Goal: Information Seeking & Learning: Learn about a topic

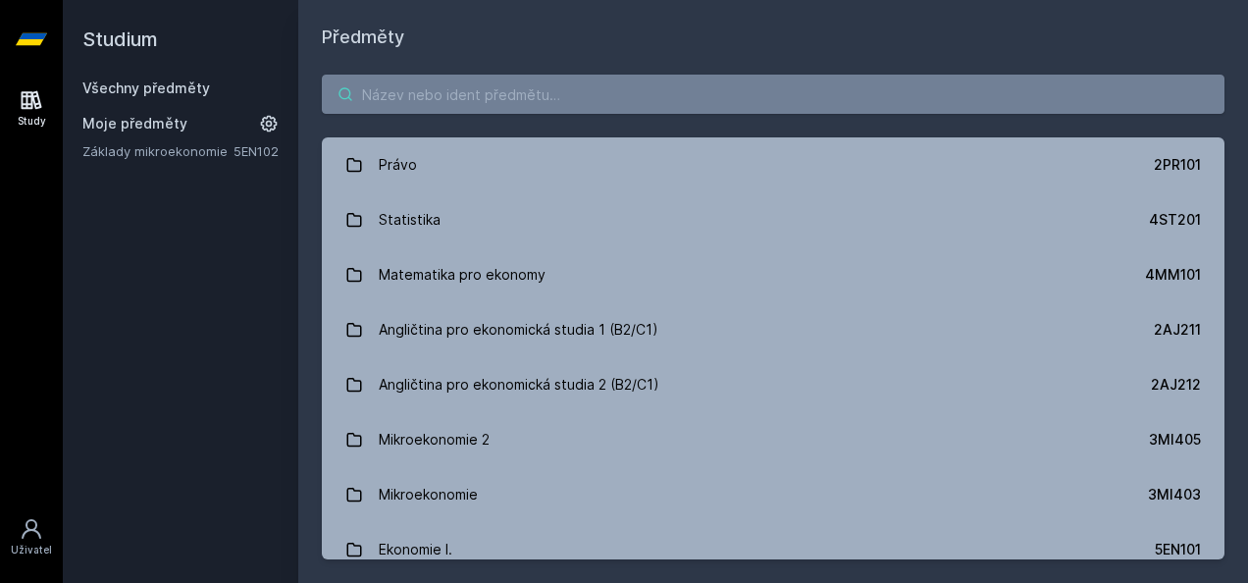
click at [456, 96] on input "search" at bounding box center [773, 94] width 903 height 39
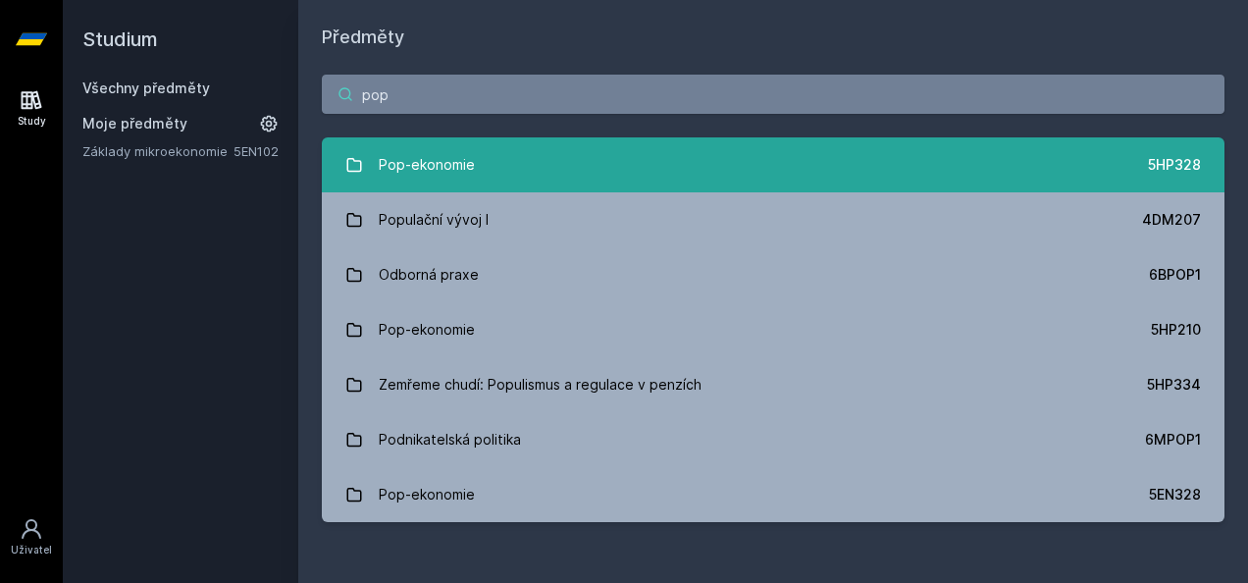
type input "pop"
click at [598, 159] on link "Pop-ekonomie 5HP328" at bounding box center [773, 164] width 903 height 55
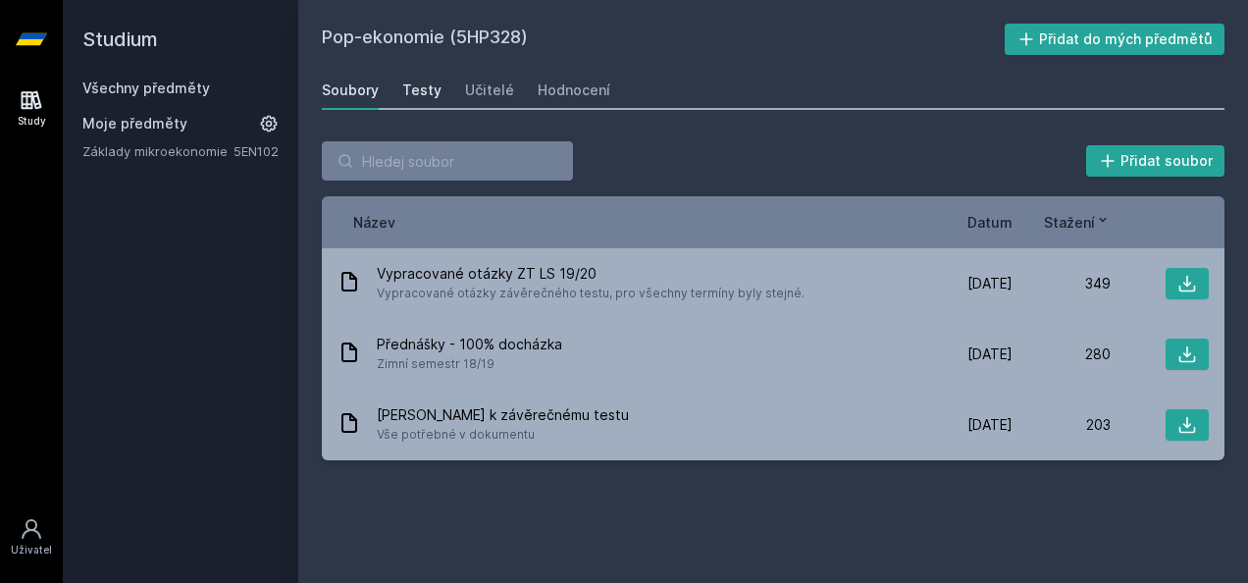
click at [427, 82] on div "Testy" at bounding box center [421, 90] width 39 height 20
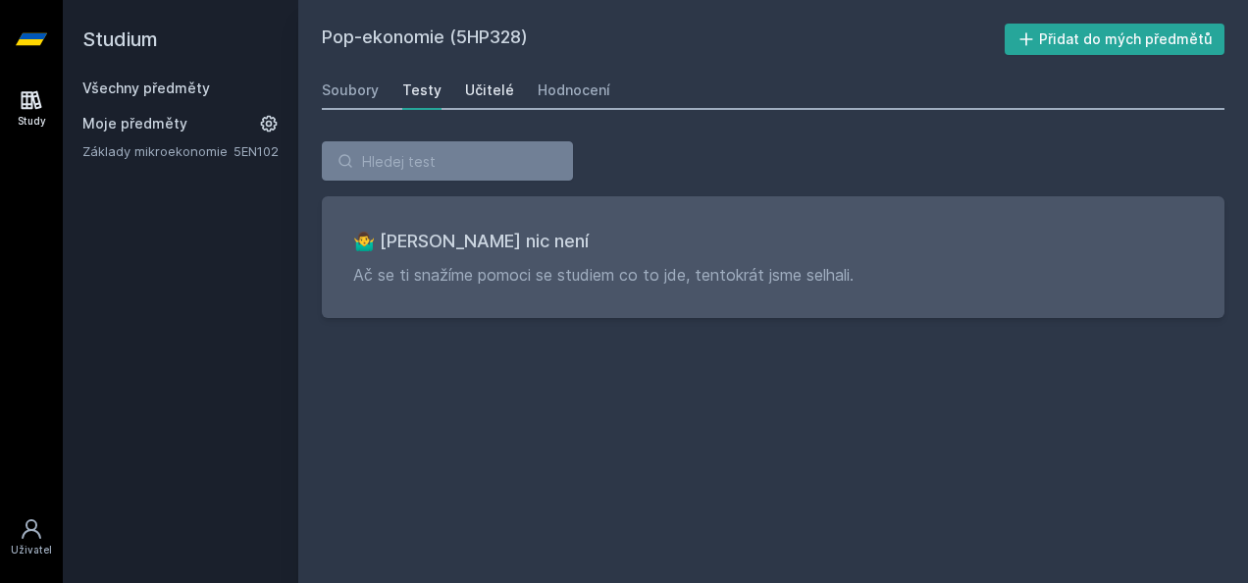
click at [482, 92] on div "Učitelé" at bounding box center [489, 90] width 49 height 20
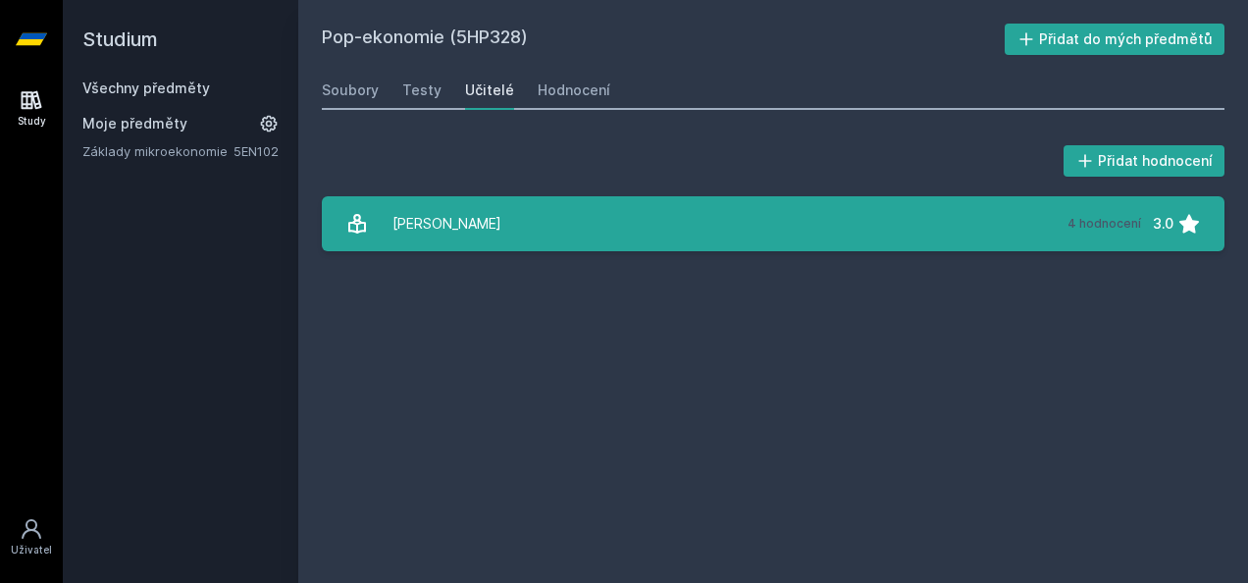
click at [623, 215] on link "Kovanda Lukáš 4 hodnocení 3.0" at bounding box center [773, 223] width 903 height 55
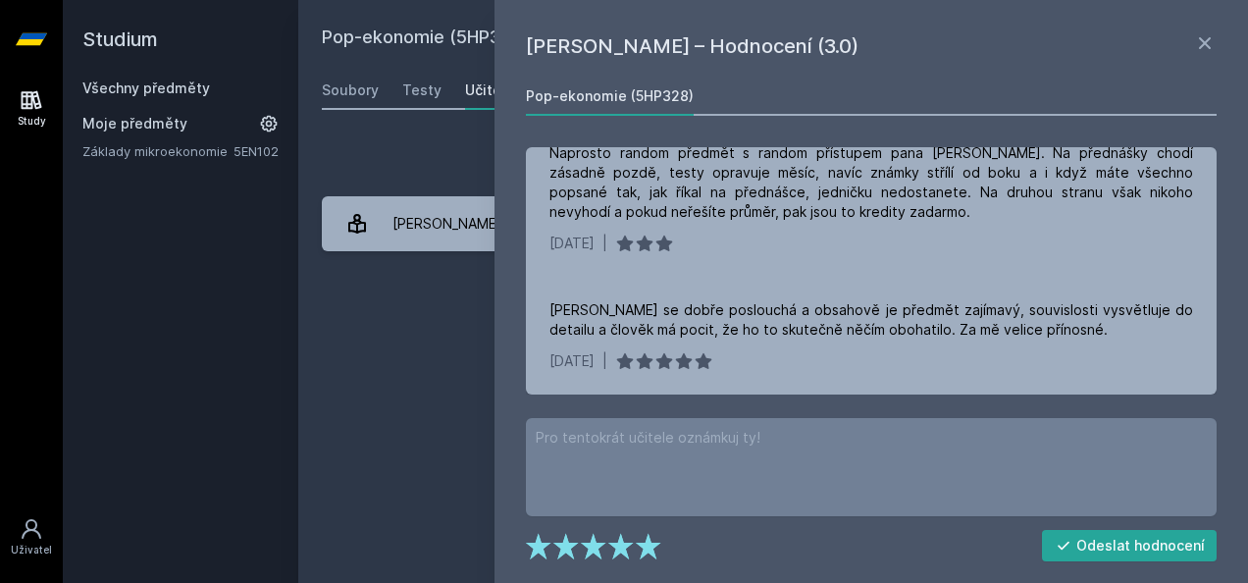
scroll to position [224, 0]
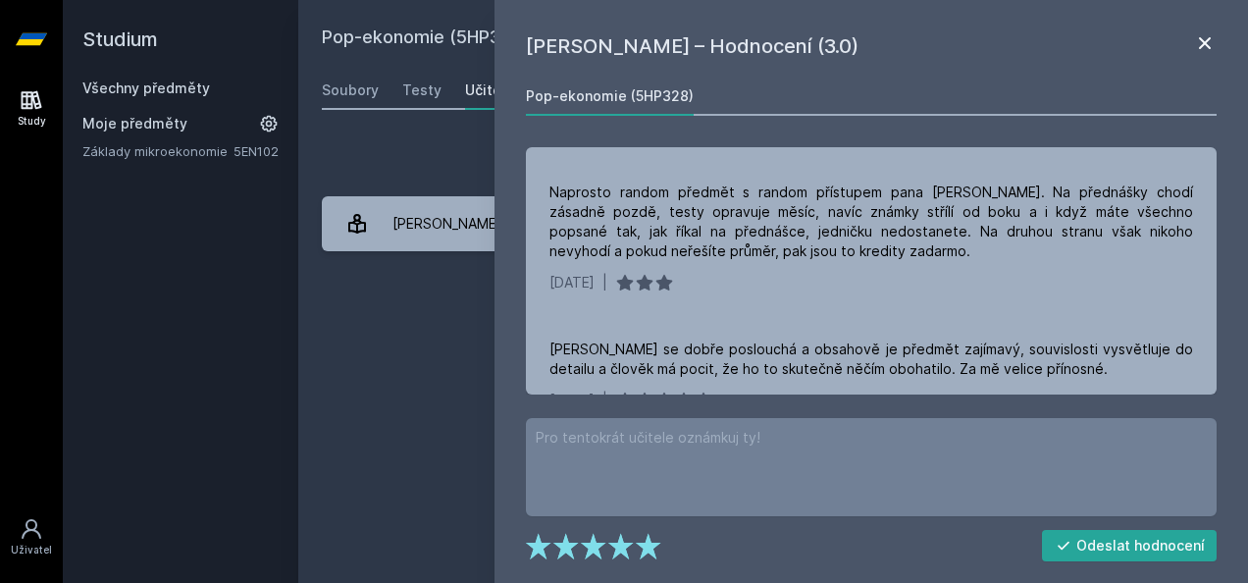
click at [1200, 37] on icon at bounding box center [1205, 43] width 12 height 12
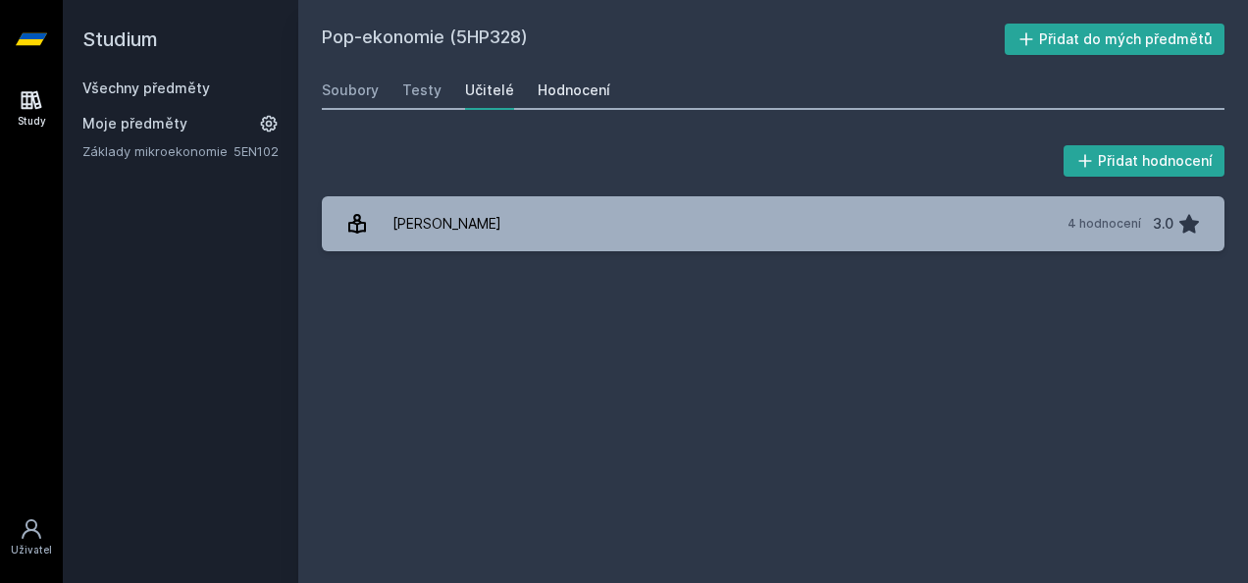
click at [566, 92] on div "Hodnocení" at bounding box center [574, 90] width 73 height 20
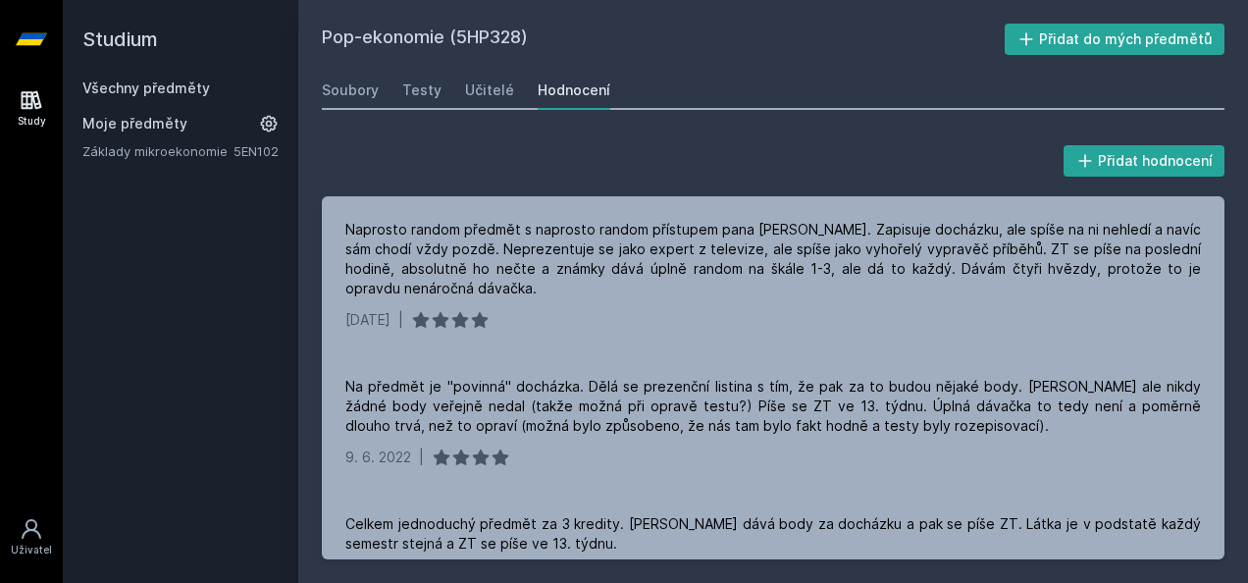
click at [164, 88] on link "Všechny předměty" at bounding box center [146, 87] width 128 height 17
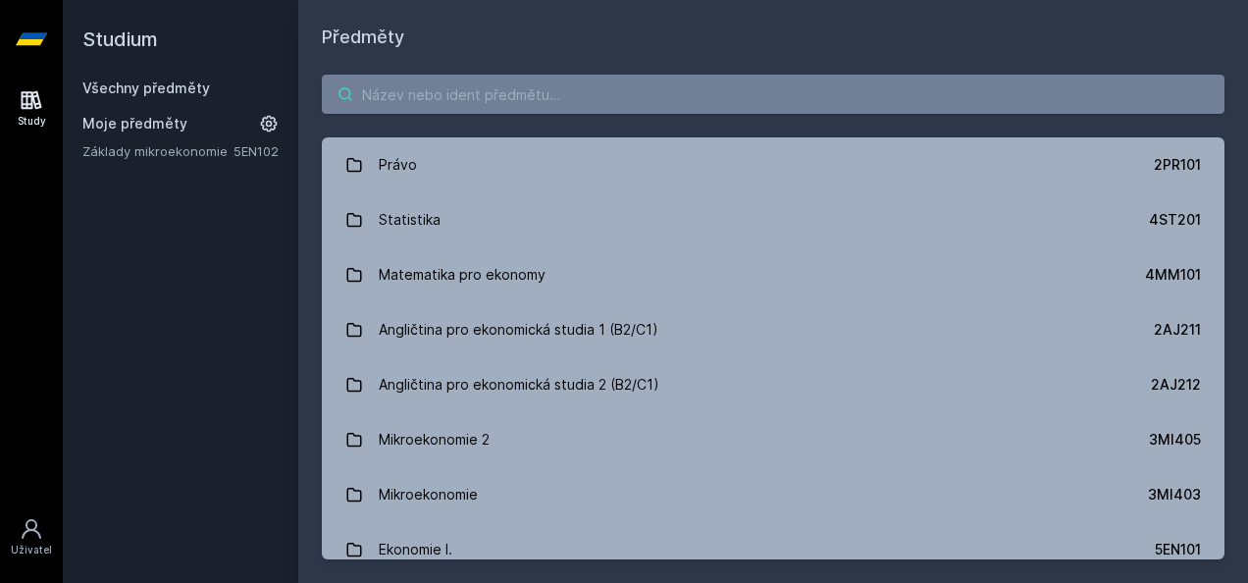
click at [592, 99] on input "search" at bounding box center [773, 94] width 903 height 39
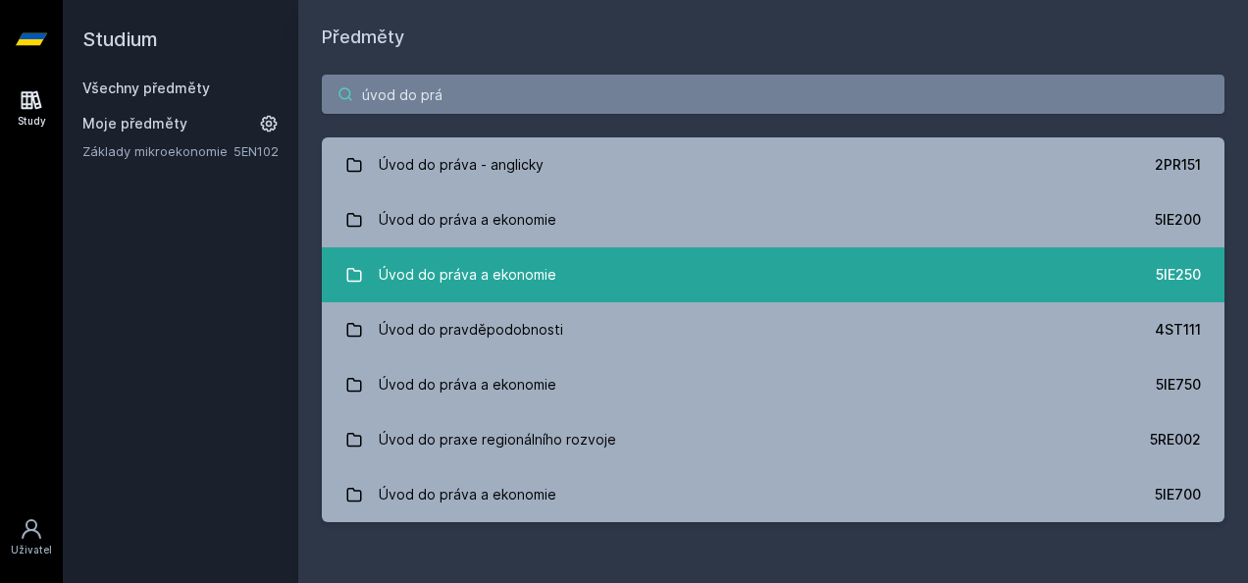
type input "úvod do prá"
click at [577, 271] on link "Úvod do práva a ekonomie 5IE250" at bounding box center [773, 274] width 903 height 55
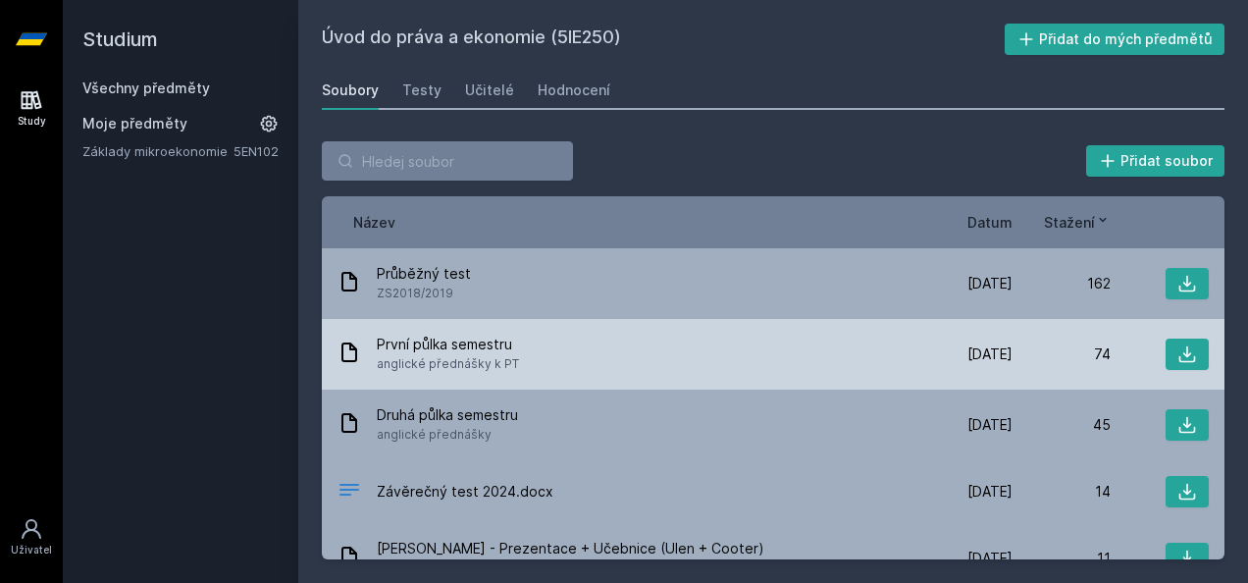
scroll to position [33, 0]
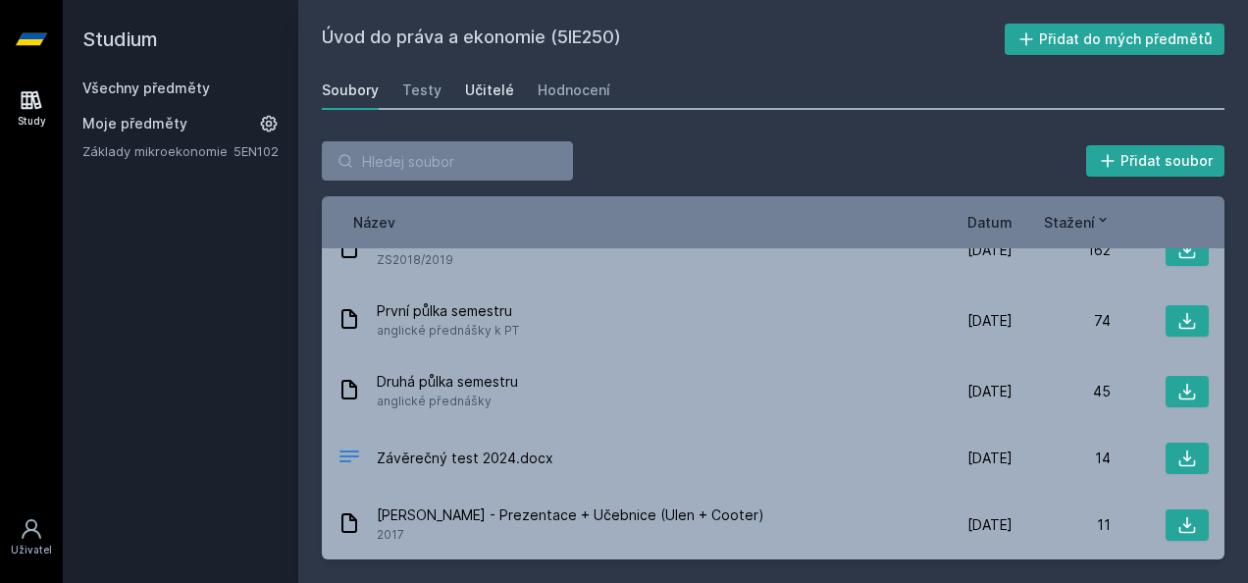
click at [483, 82] on div "Učitelé" at bounding box center [489, 90] width 49 height 20
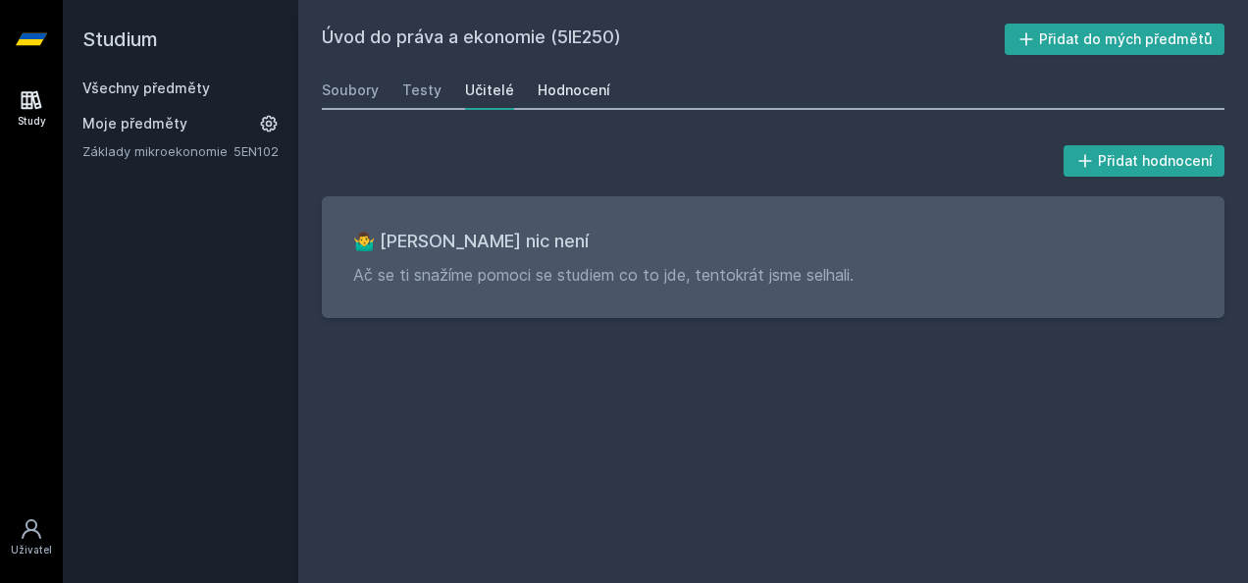
click at [581, 80] on div "Hodnocení" at bounding box center [574, 90] width 73 height 20
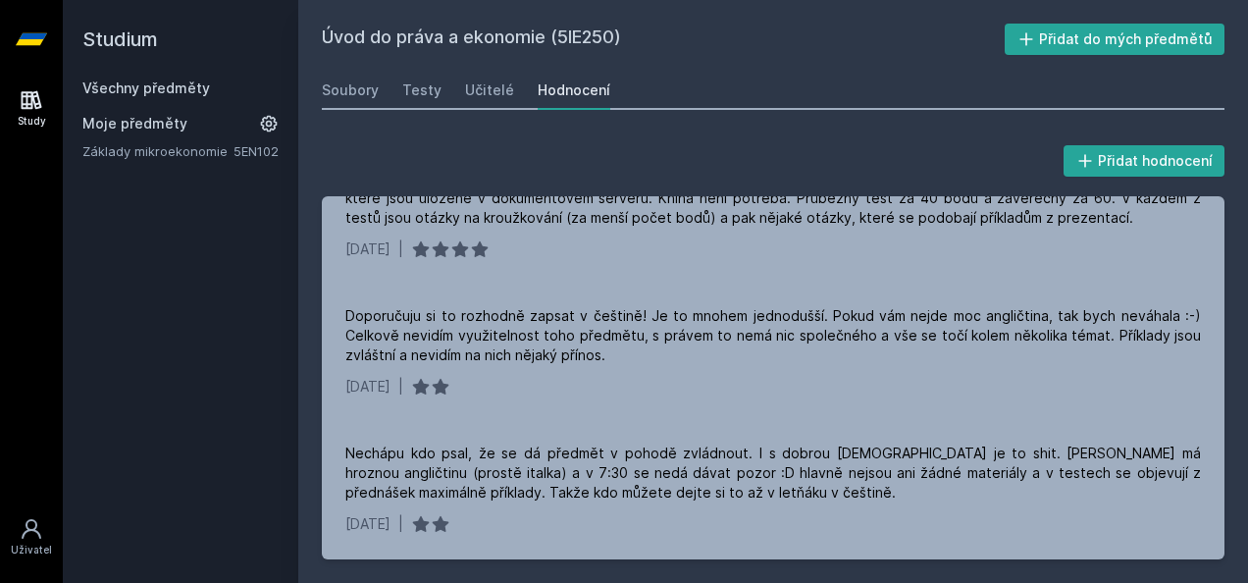
scroll to position [443, 0]
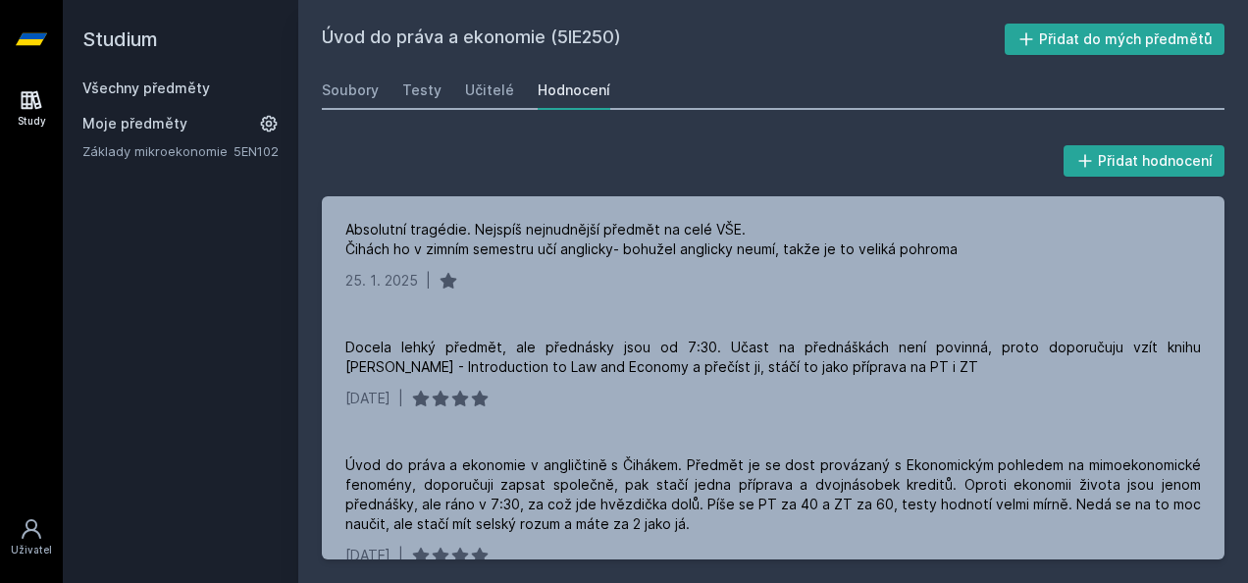
click at [157, 89] on link "Všechny předměty" at bounding box center [146, 87] width 128 height 17
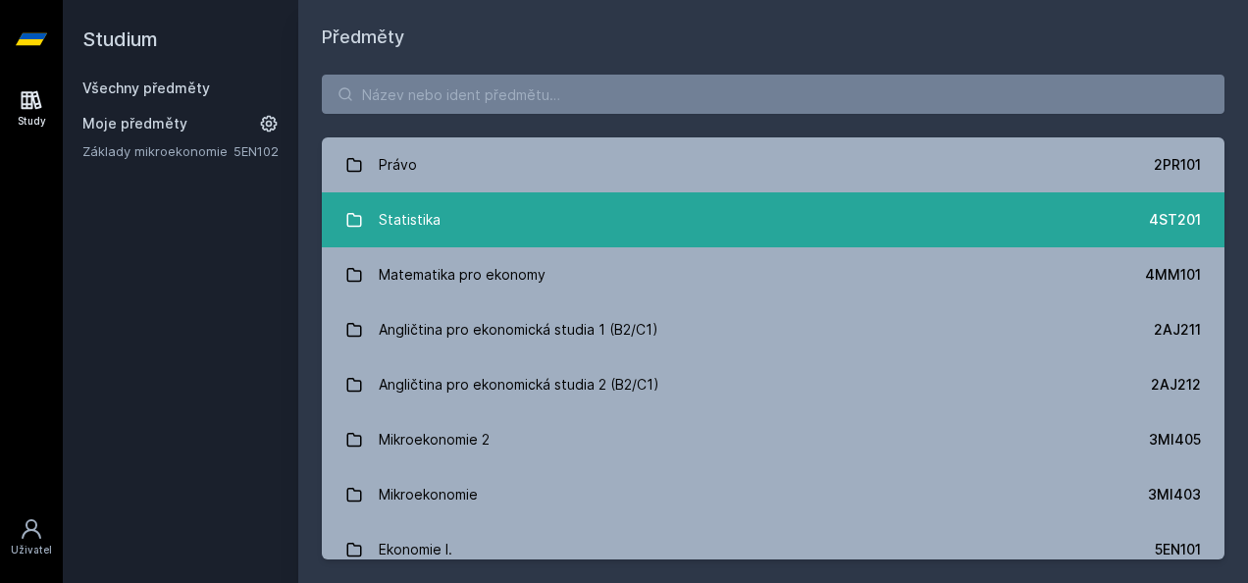
click at [449, 218] on link "Statistika 4ST201" at bounding box center [773, 219] width 903 height 55
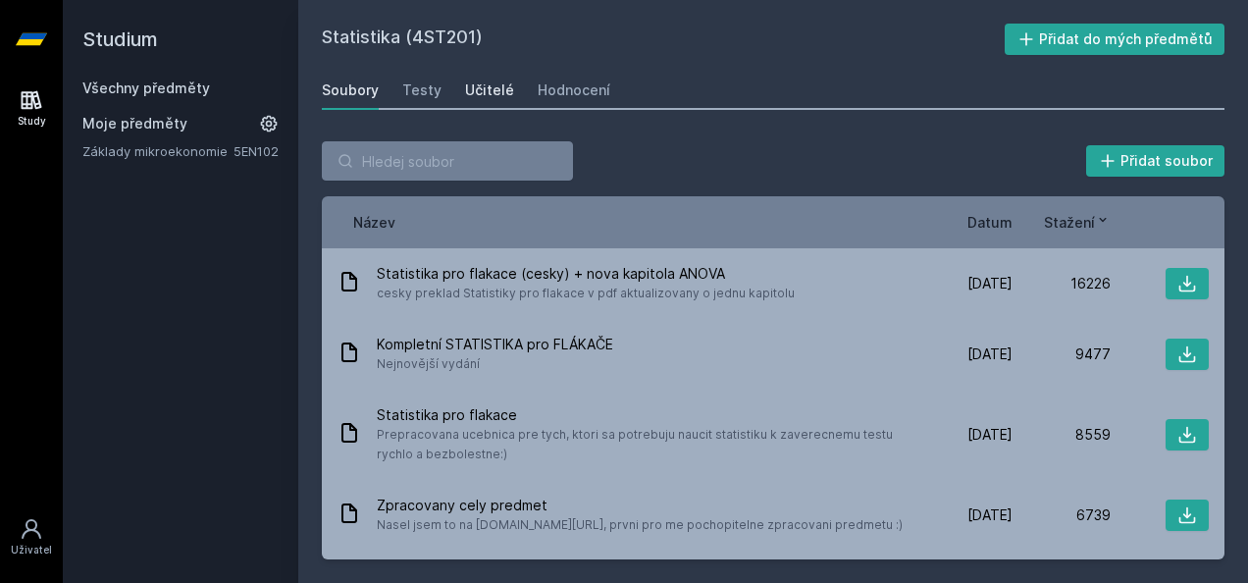
click at [483, 79] on link "Učitelé" at bounding box center [489, 90] width 49 height 39
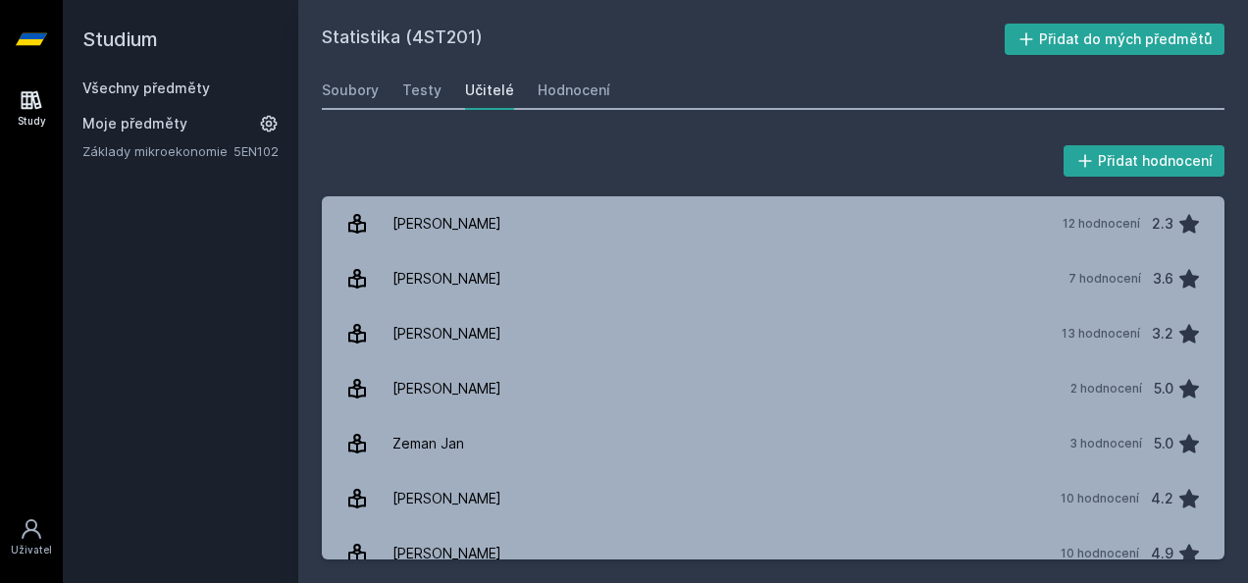
scroll to position [3759, 0]
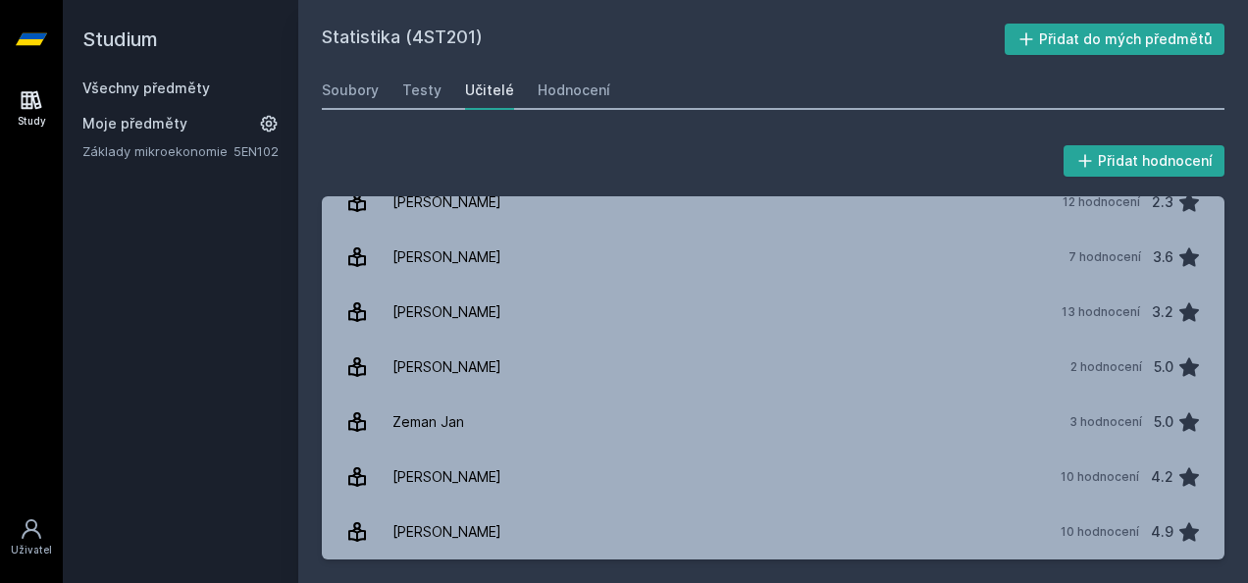
click at [114, 92] on link "Všechny předměty" at bounding box center [146, 87] width 128 height 17
